Goal: Check status: Check status

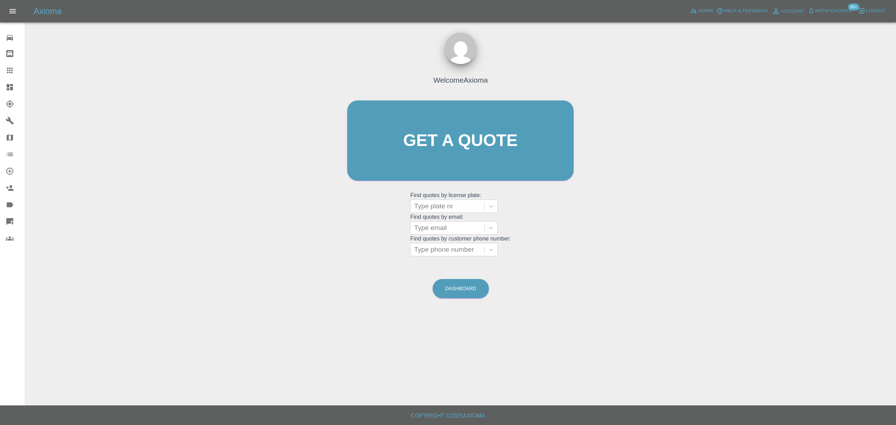
drag, startPoint x: 8, startPoint y: 69, endPoint x: 29, endPoint y: 81, distance: 23.2
click at [8, 69] on icon at bounding box center [10, 70] width 8 height 8
click at [429, 209] on div at bounding box center [447, 206] width 67 height 10
paste input "LC25VOV"
type input "LC25VOV"
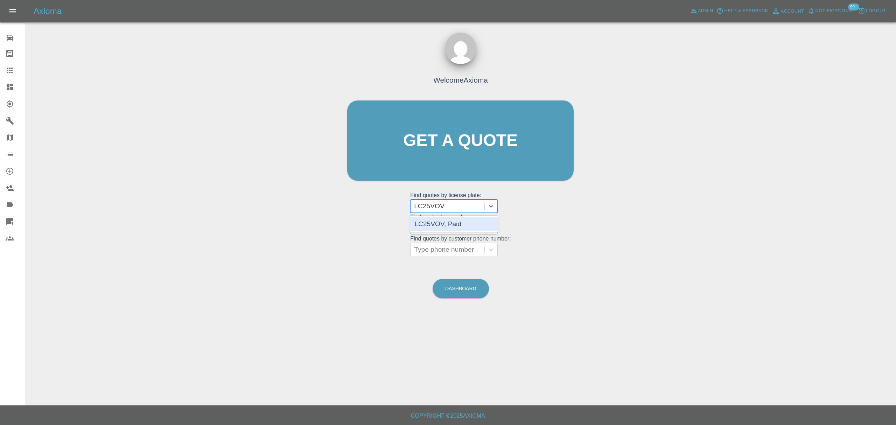
click at [457, 218] on div "LC25VOV, Paid" at bounding box center [454, 224] width 88 height 14
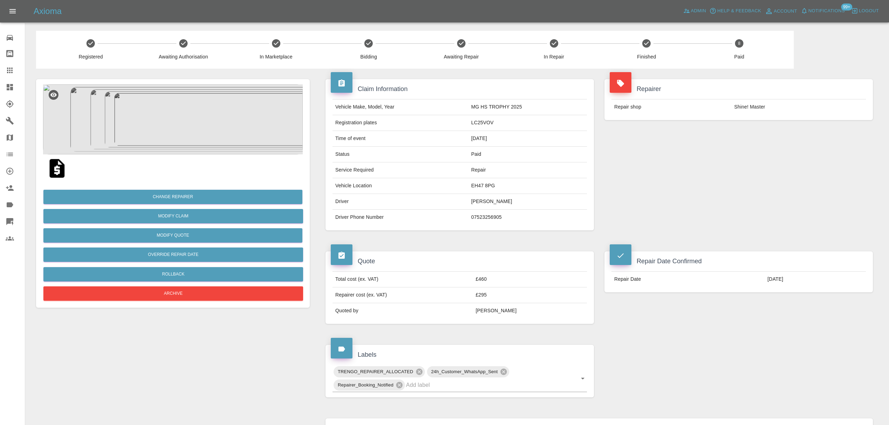
click at [15, 71] on div at bounding box center [16, 70] width 20 height 8
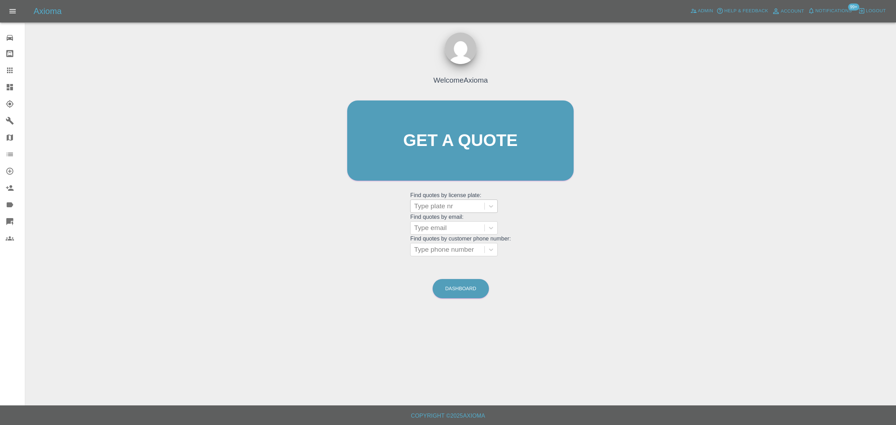
click at [439, 204] on div at bounding box center [447, 206] width 67 height 10
paste input "EG02"
type input "EG02"
click at [435, 242] on div "EG02CAL, Paid" at bounding box center [454, 238] width 88 height 14
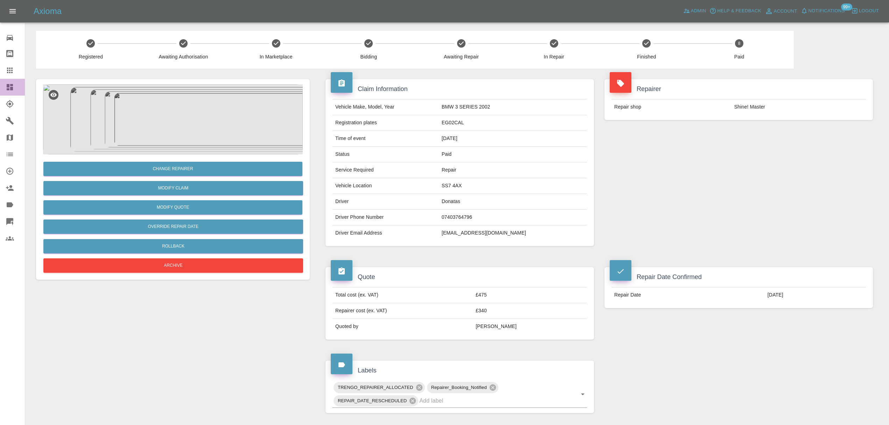
click at [13, 86] on icon at bounding box center [10, 87] width 8 height 8
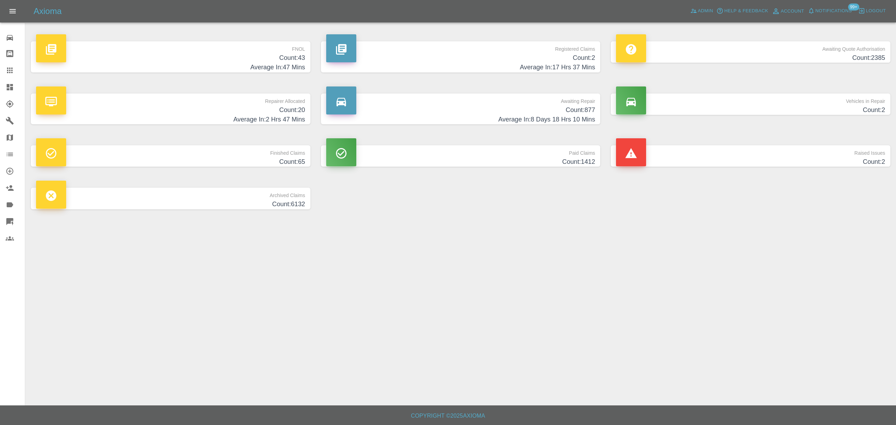
click at [3, 70] on link "Claims" at bounding box center [12, 70] width 25 height 17
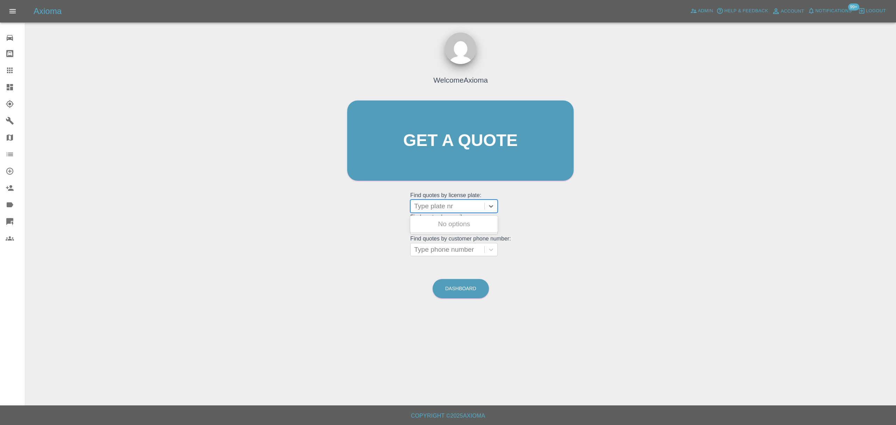
click at [429, 206] on div at bounding box center [447, 206] width 67 height 10
paste input "LC25VOV"
type input "LC25VOV"
click at [448, 224] on div "LC25VOV, Paid" at bounding box center [454, 224] width 88 height 14
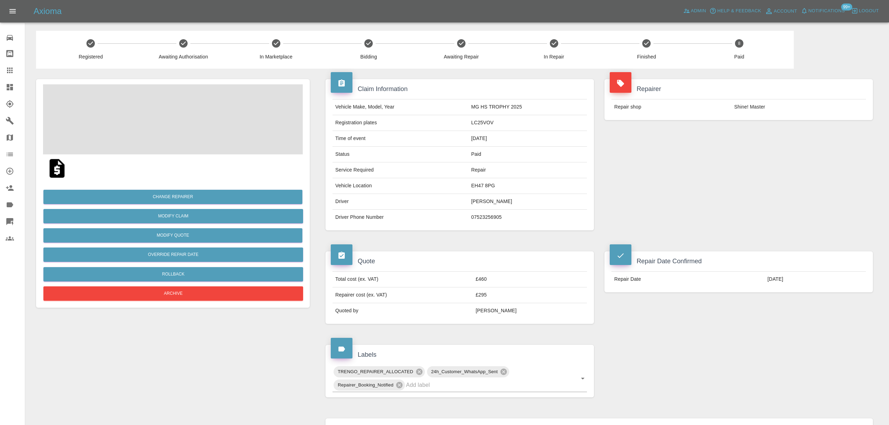
click at [58, 163] on img at bounding box center [57, 168] width 22 height 22
